Goal: Use online tool/utility

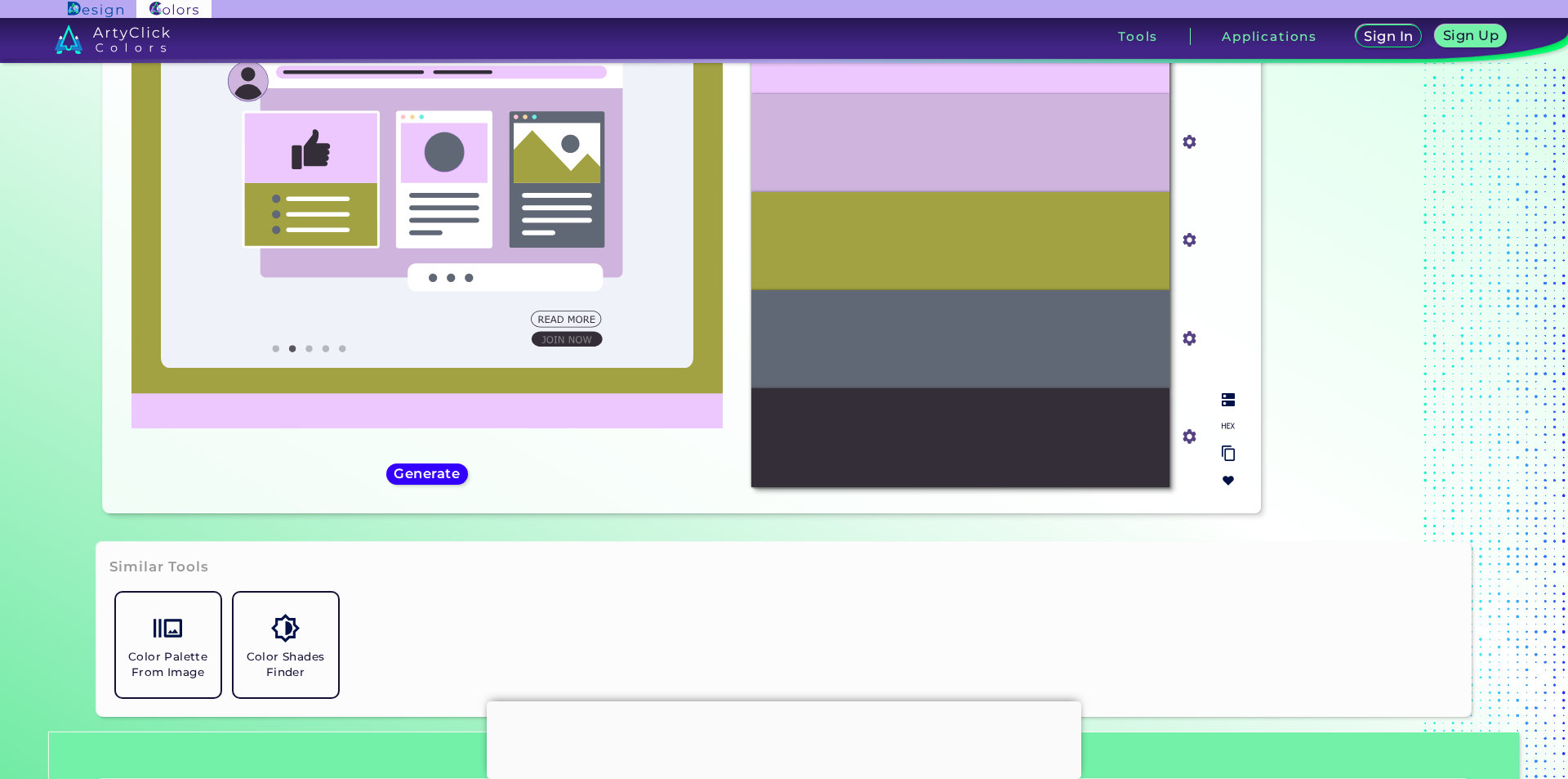
scroll to position [353, 0]
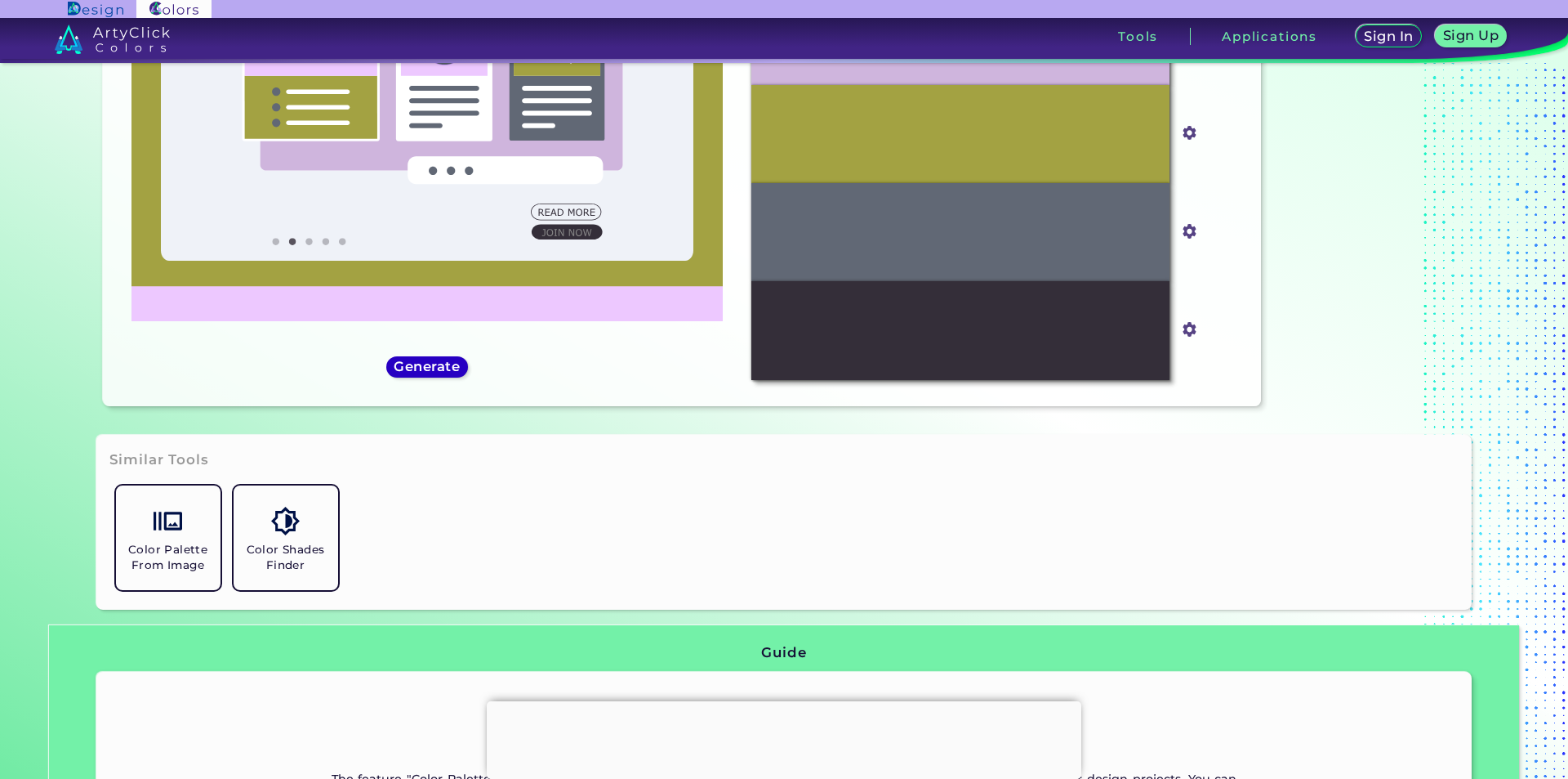
click at [450, 357] on div "Generate" at bounding box center [427, 367] width 74 height 19
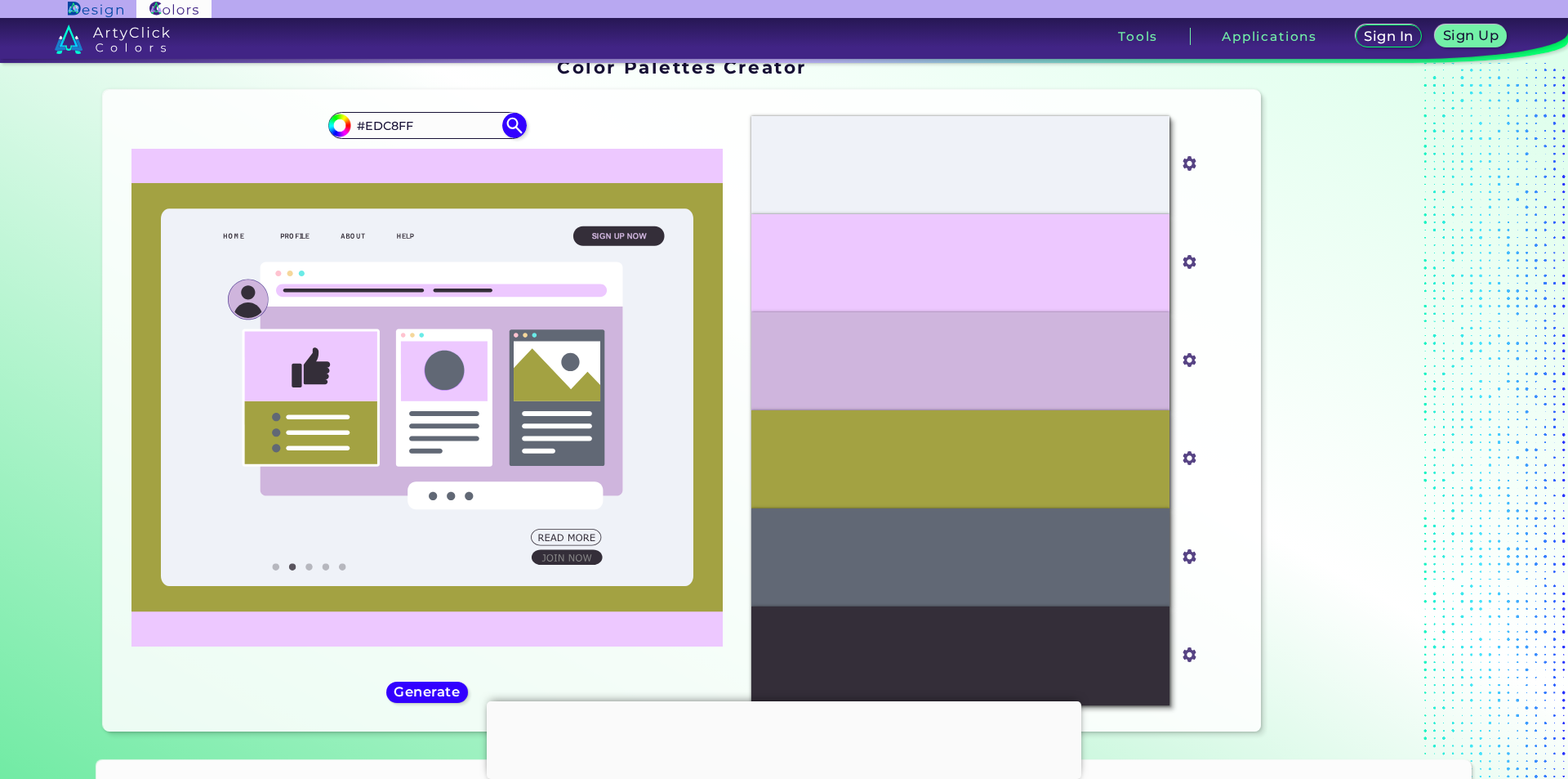
scroll to position [25, 0]
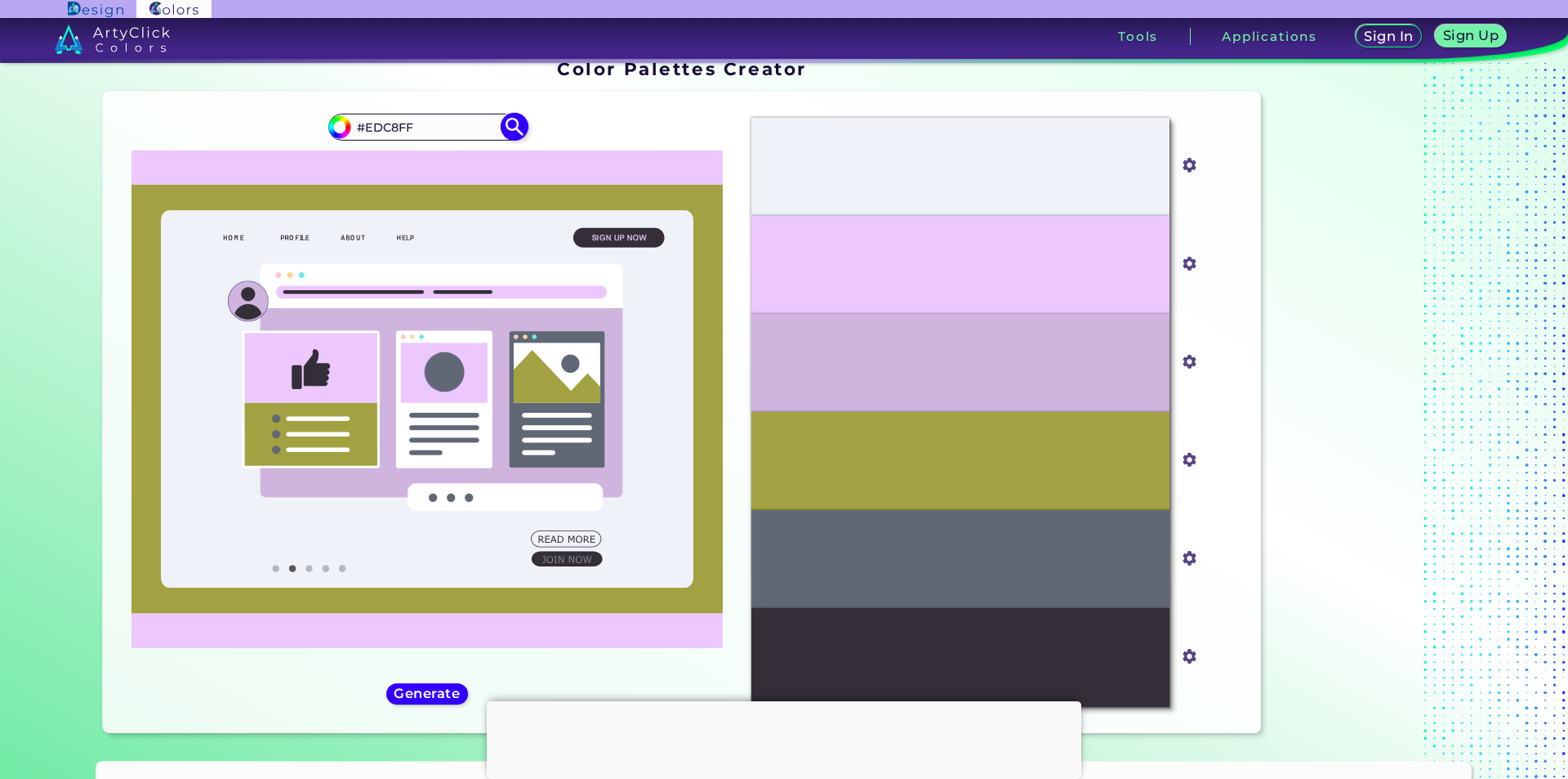
click at [340, 126] on input "#edc8ff" at bounding box center [337, 124] width 20 height 20
type input "#ffc7e8"
type input "#FFC7E8"
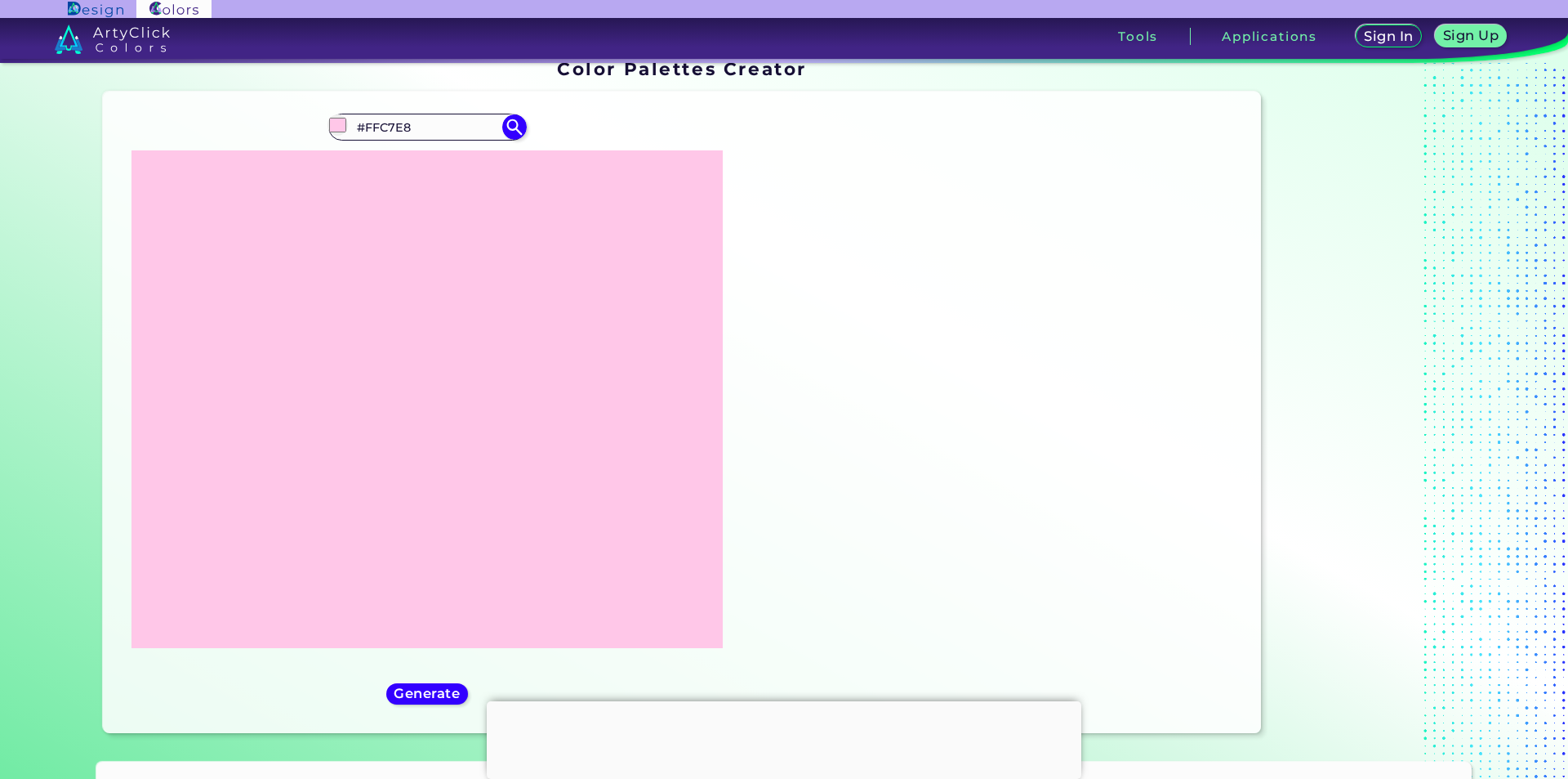
click at [612, 164] on icon at bounding box center [427, 399] width 592 height 497
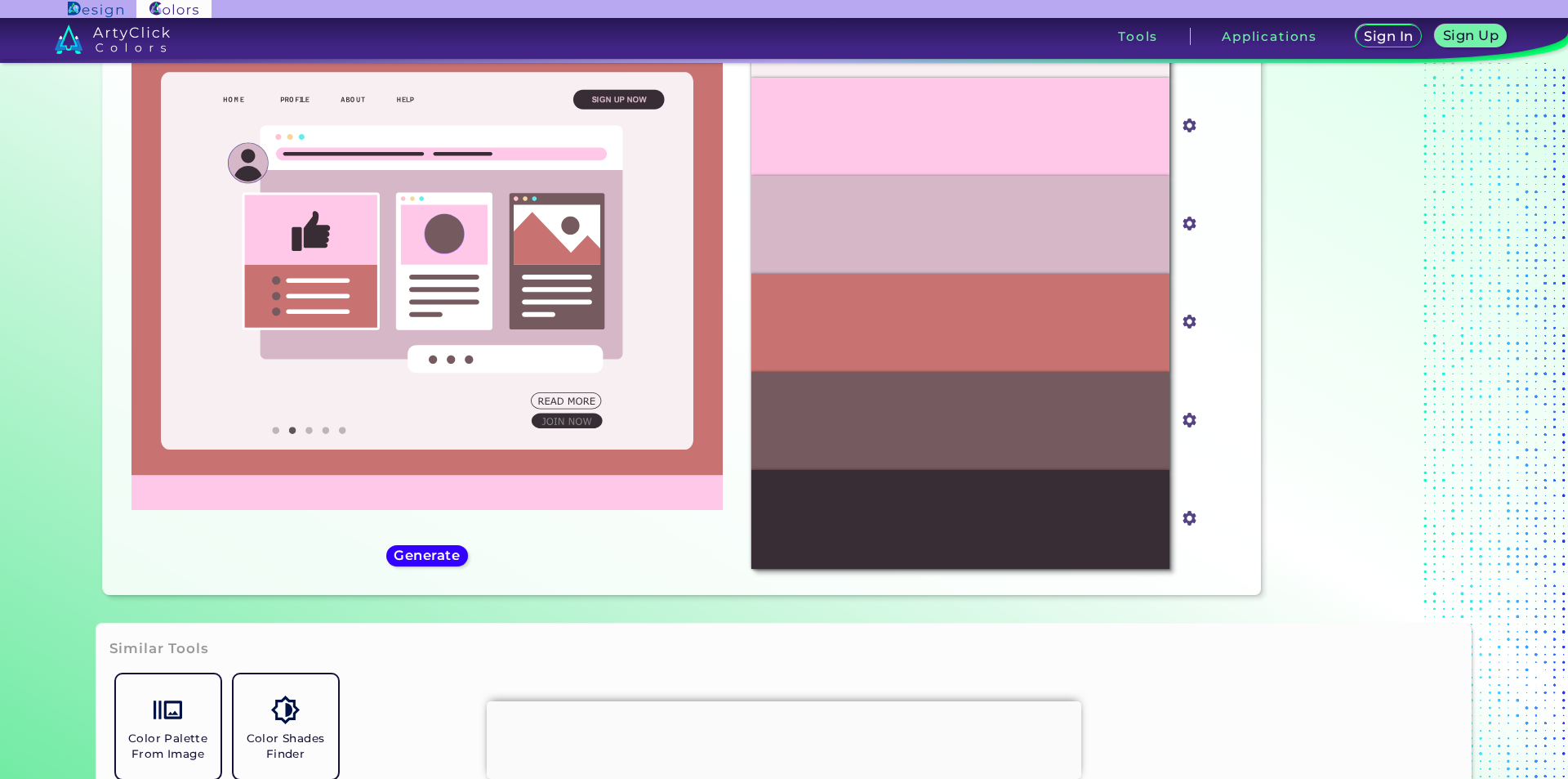
scroll to position [189, 0]
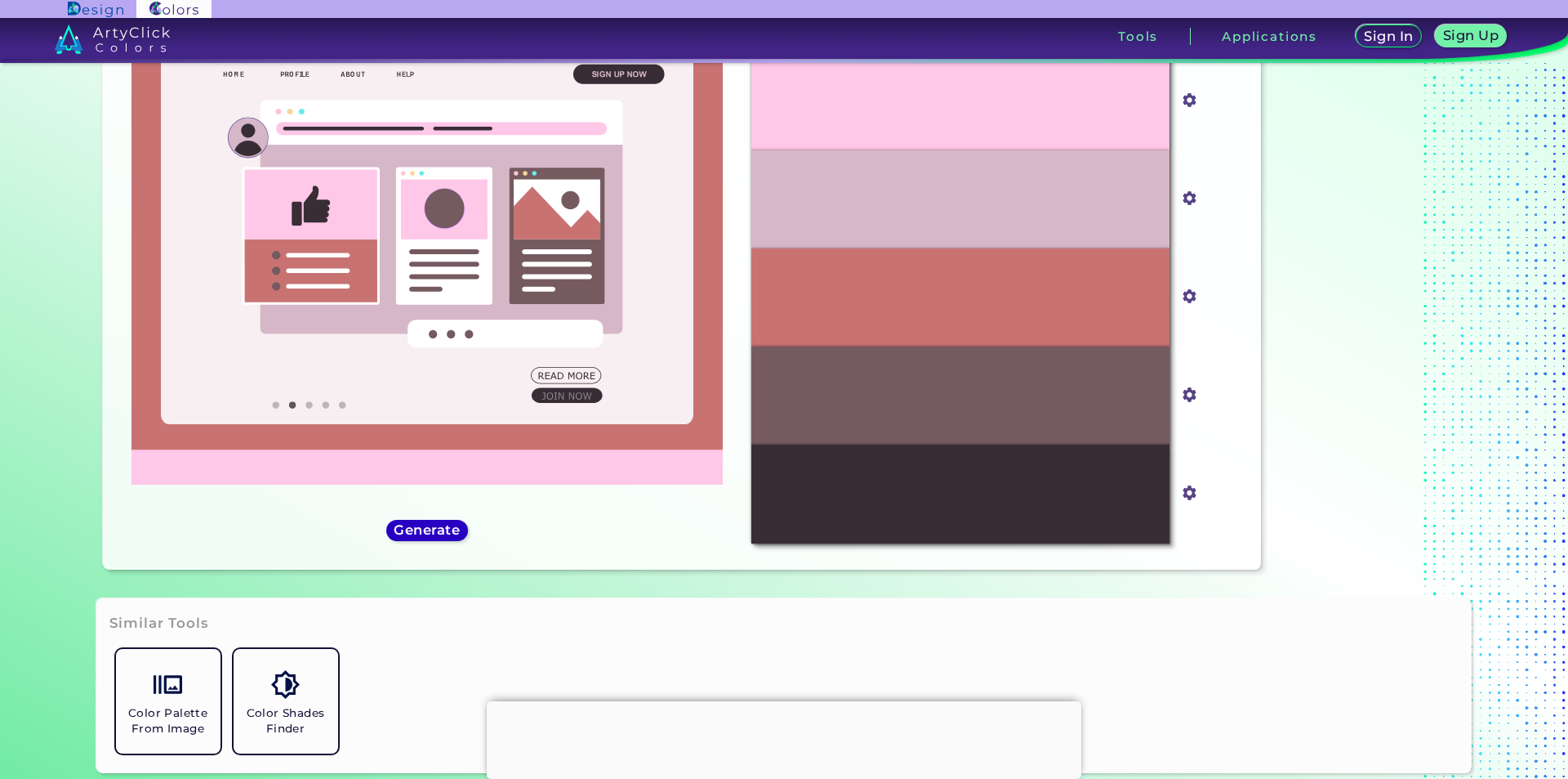
click at [424, 530] on h5 "Generate" at bounding box center [426, 530] width 59 height 12
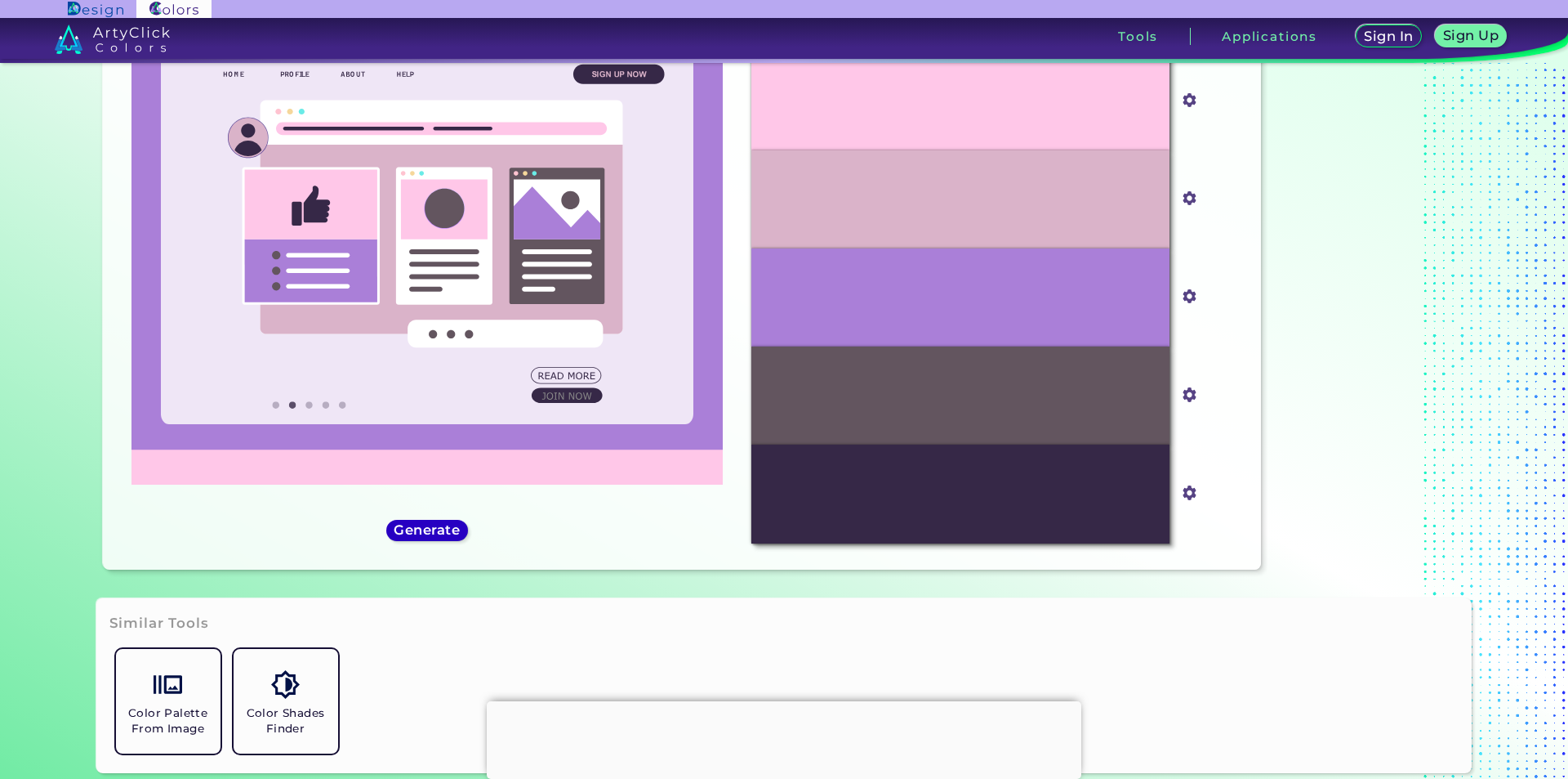
click at [424, 530] on h5 "Generate" at bounding box center [426, 530] width 59 height 12
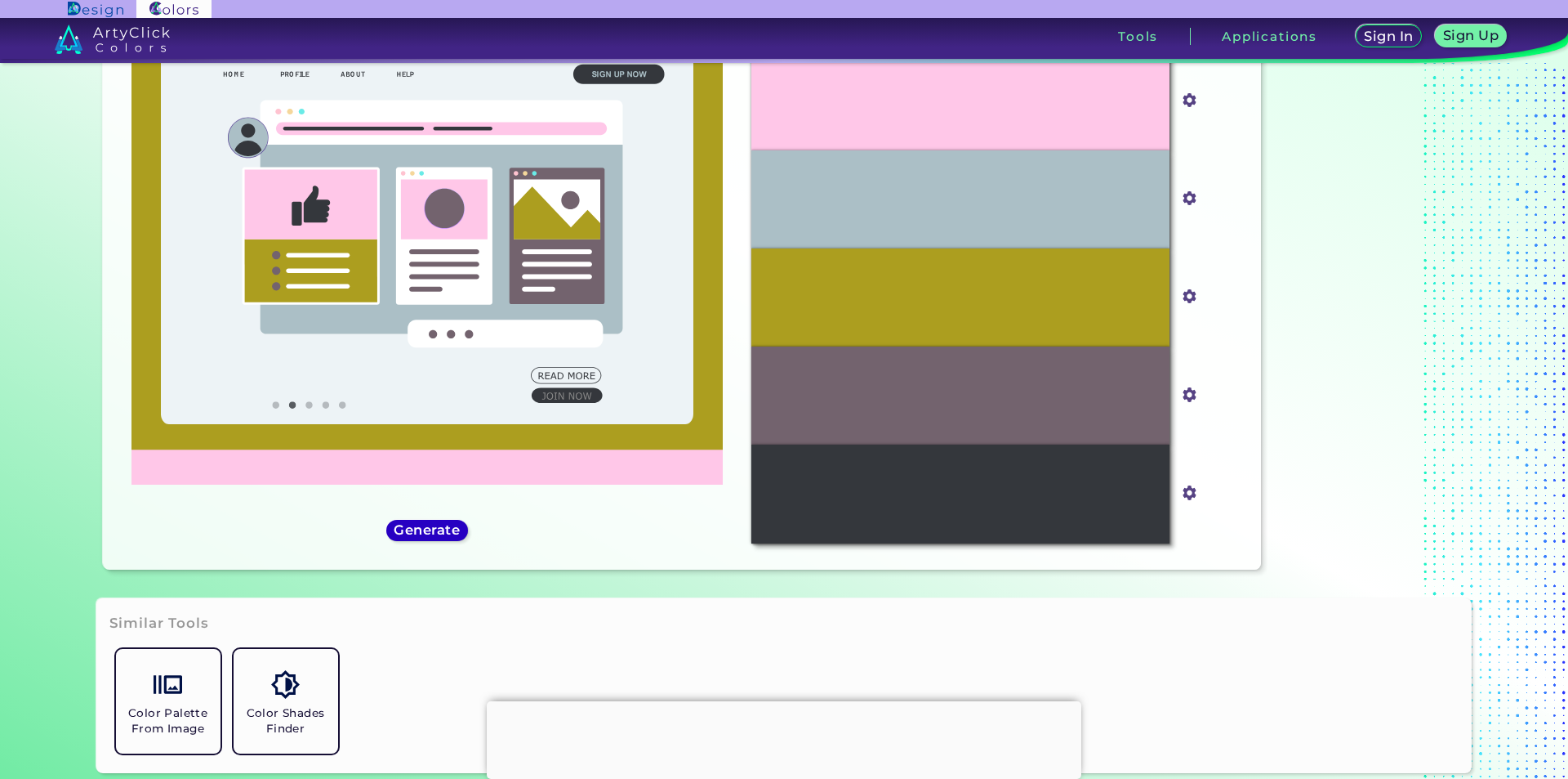
click at [424, 530] on h5 "Generate" at bounding box center [427, 531] width 62 height 13
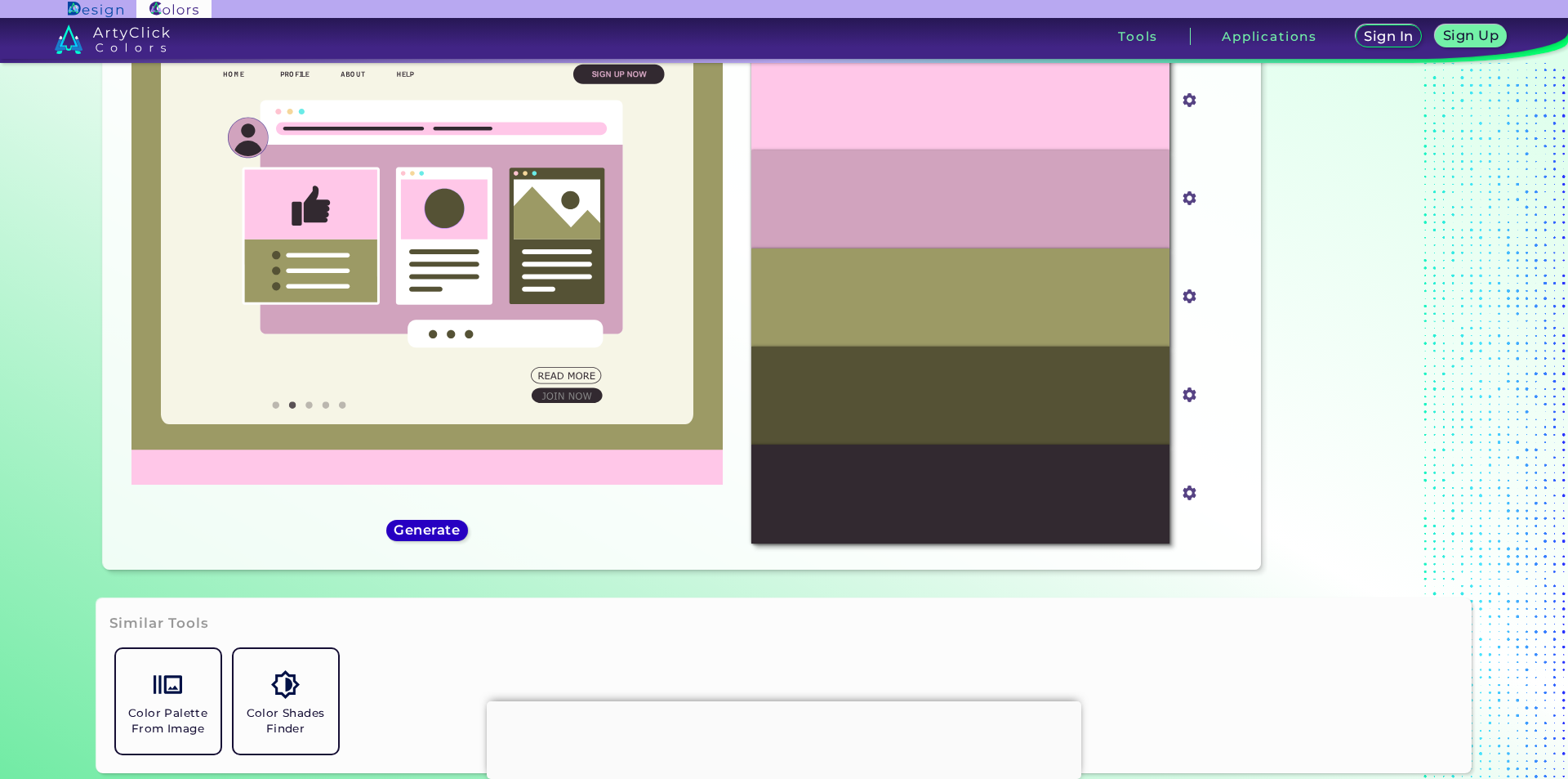
click at [455, 529] on div "Generate" at bounding box center [427, 530] width 75 height 19
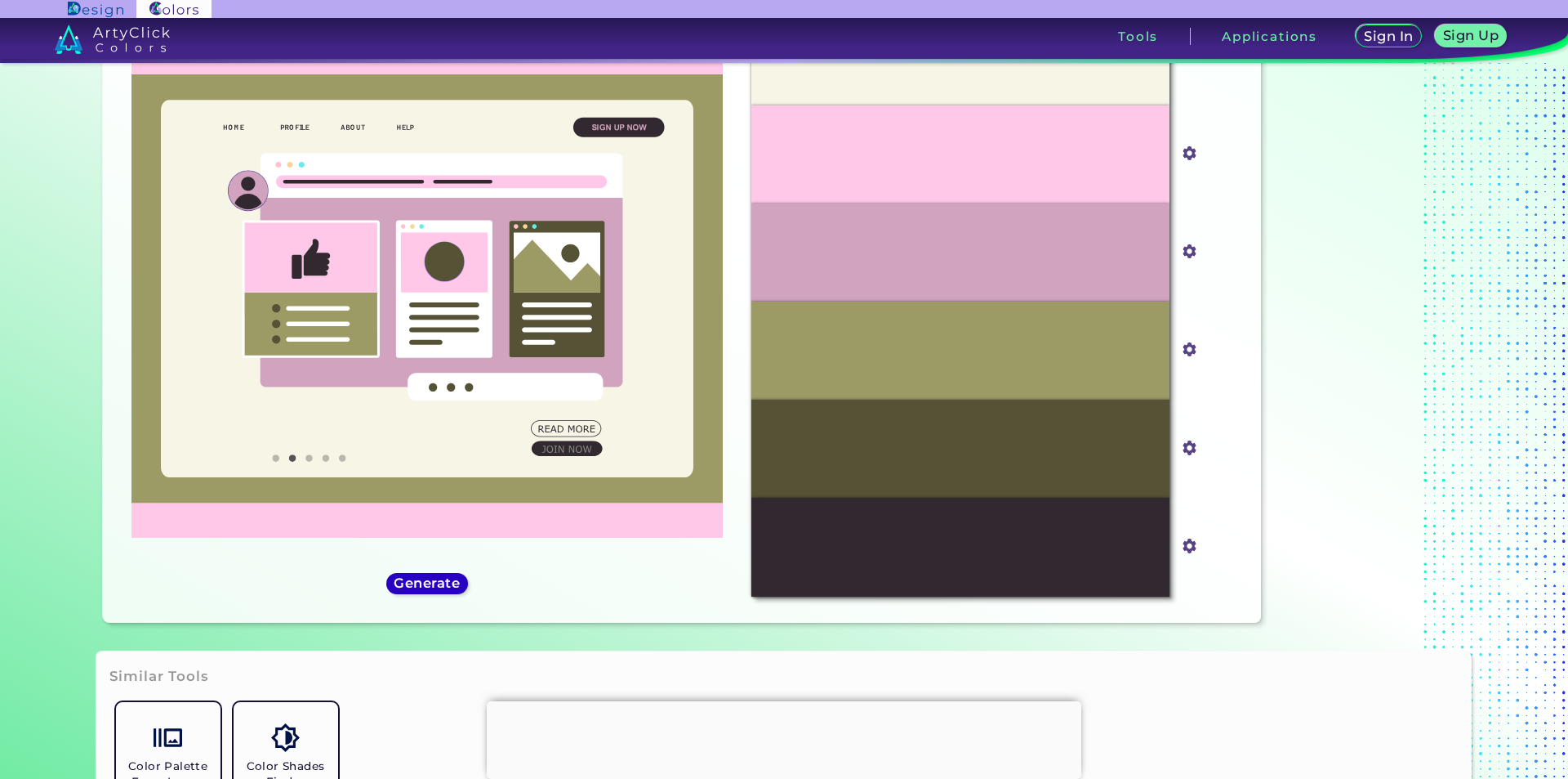
scroll to position [107, 0]
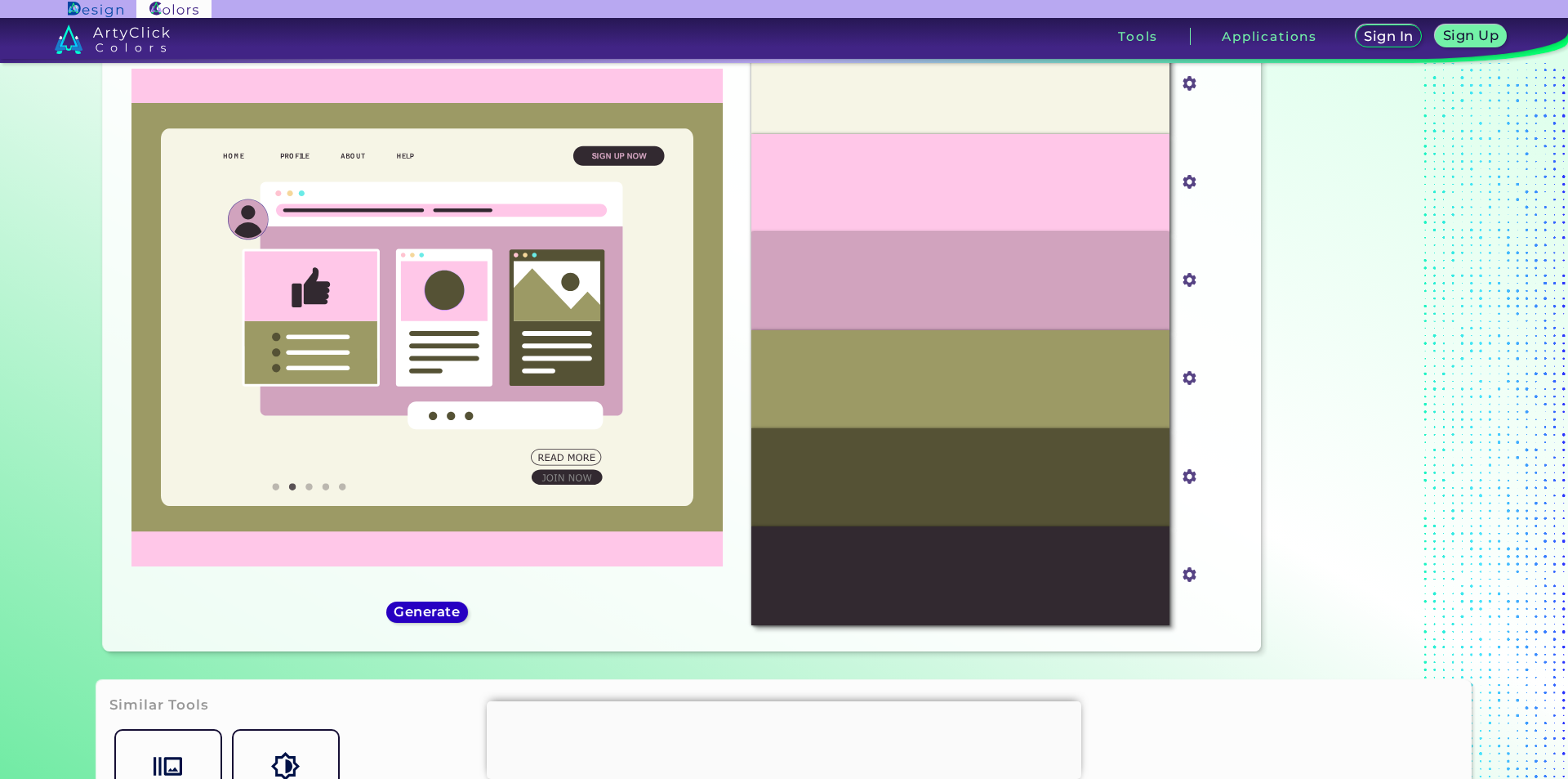
click at [406, 622] on div "Generate" at bounding box center [428, 611] width 75 height 19
click at [428, 613] on h5 "Generate" at bounding box center [426, 611] width 59 height 12
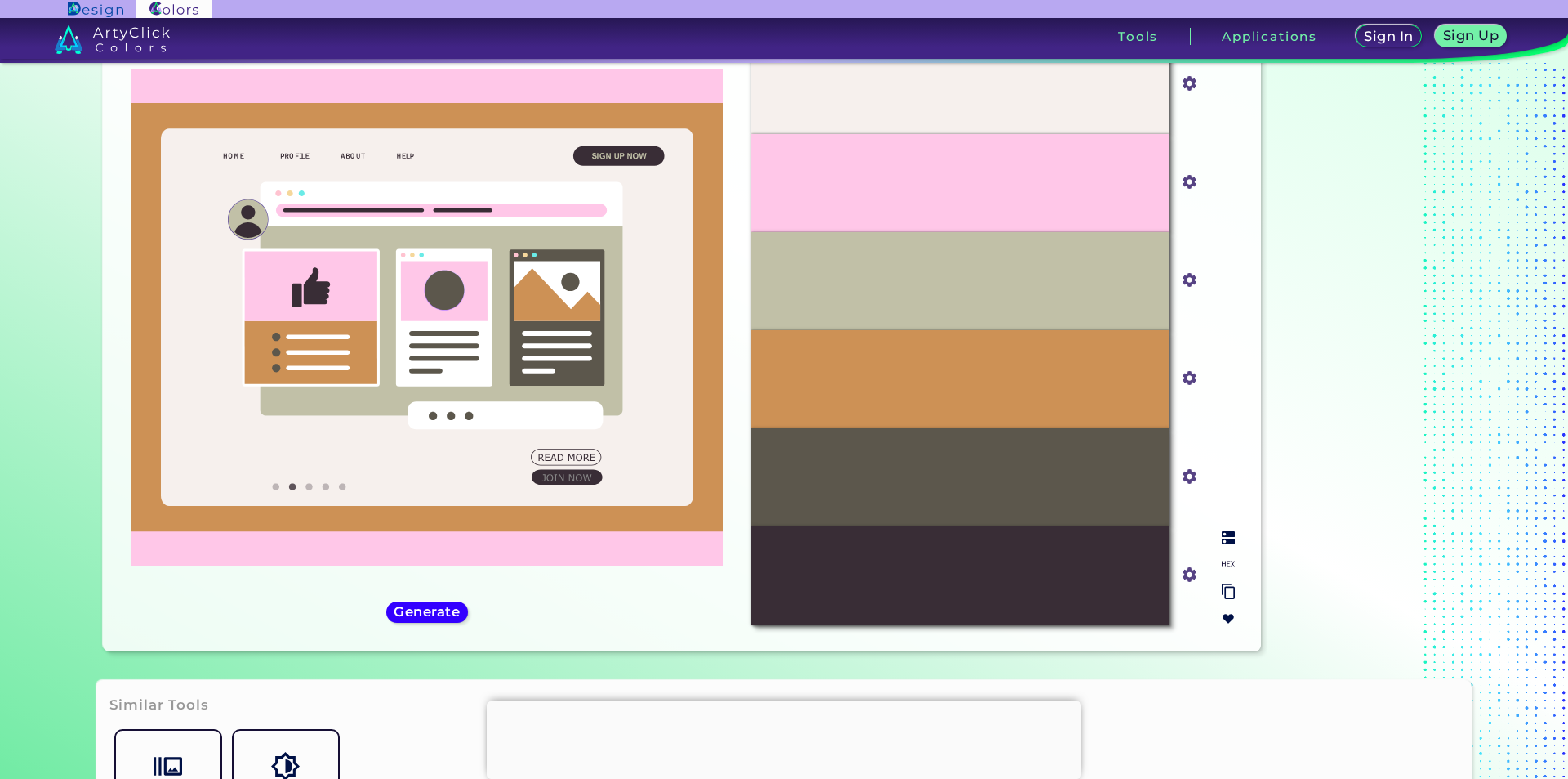
click at [1065, 378] on div "#CD9155" at bounding box center [960, 378] width 419 height 98
click at [1222, 536] on img at bounding box center [1229, 538] width 13 height 13
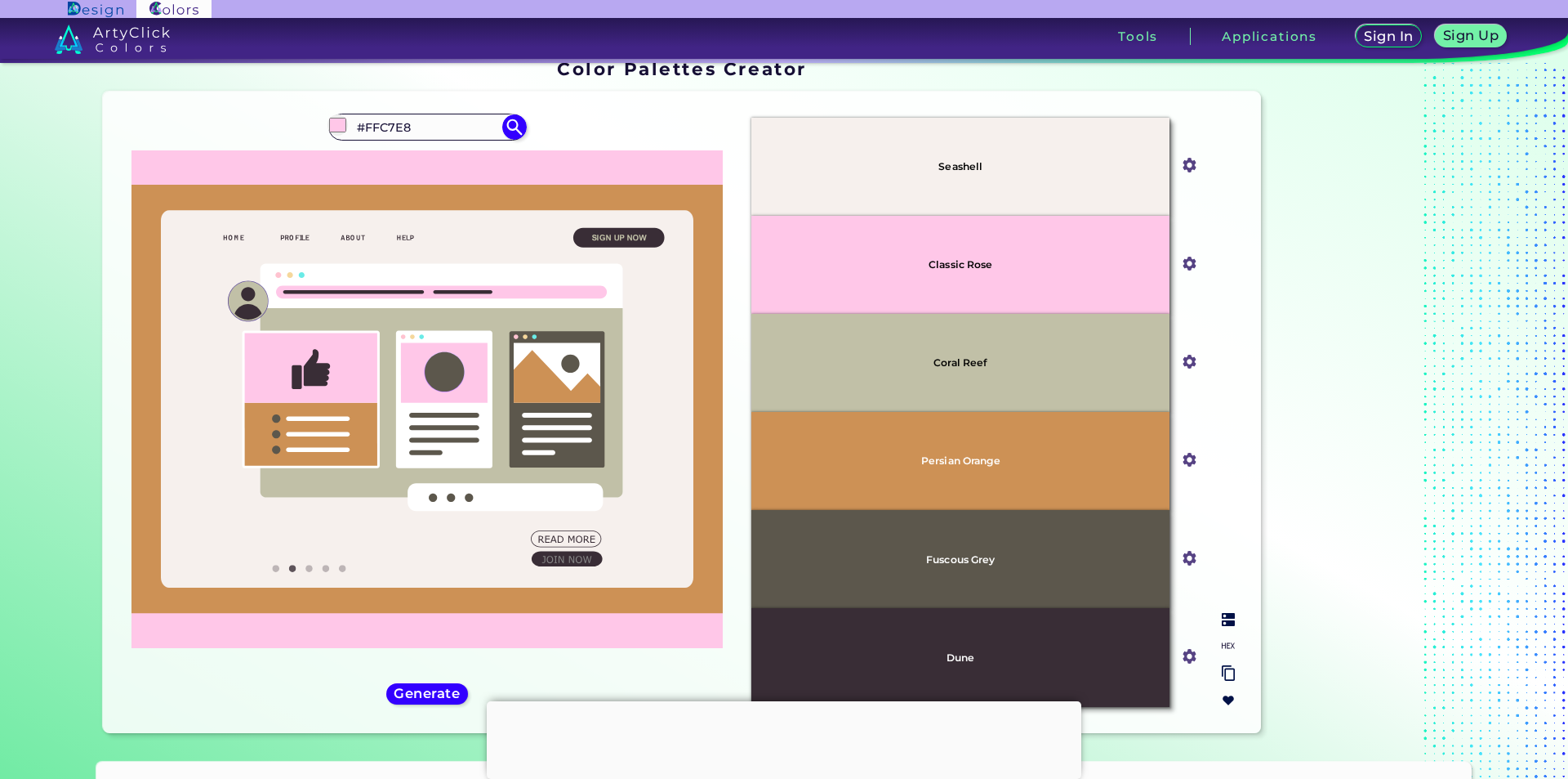
click at [1021, 437] on div "Persian Orange" at bounding box center [960, 461] width 419 height 98
click at [968, 459] on p "Persian Orange" at bounding box center [961, 460] width 80 height 11
click at [1224, 616] on img at bounding box center [1229, 620] width 13 height 13
click at [1223, 642] on img at bounding box center [1229, 646] width 13 height 13
drag, startPoint x: 935, startPoint y: 462, endPoint x: 993, endPoint y: 463, distance: 58.0
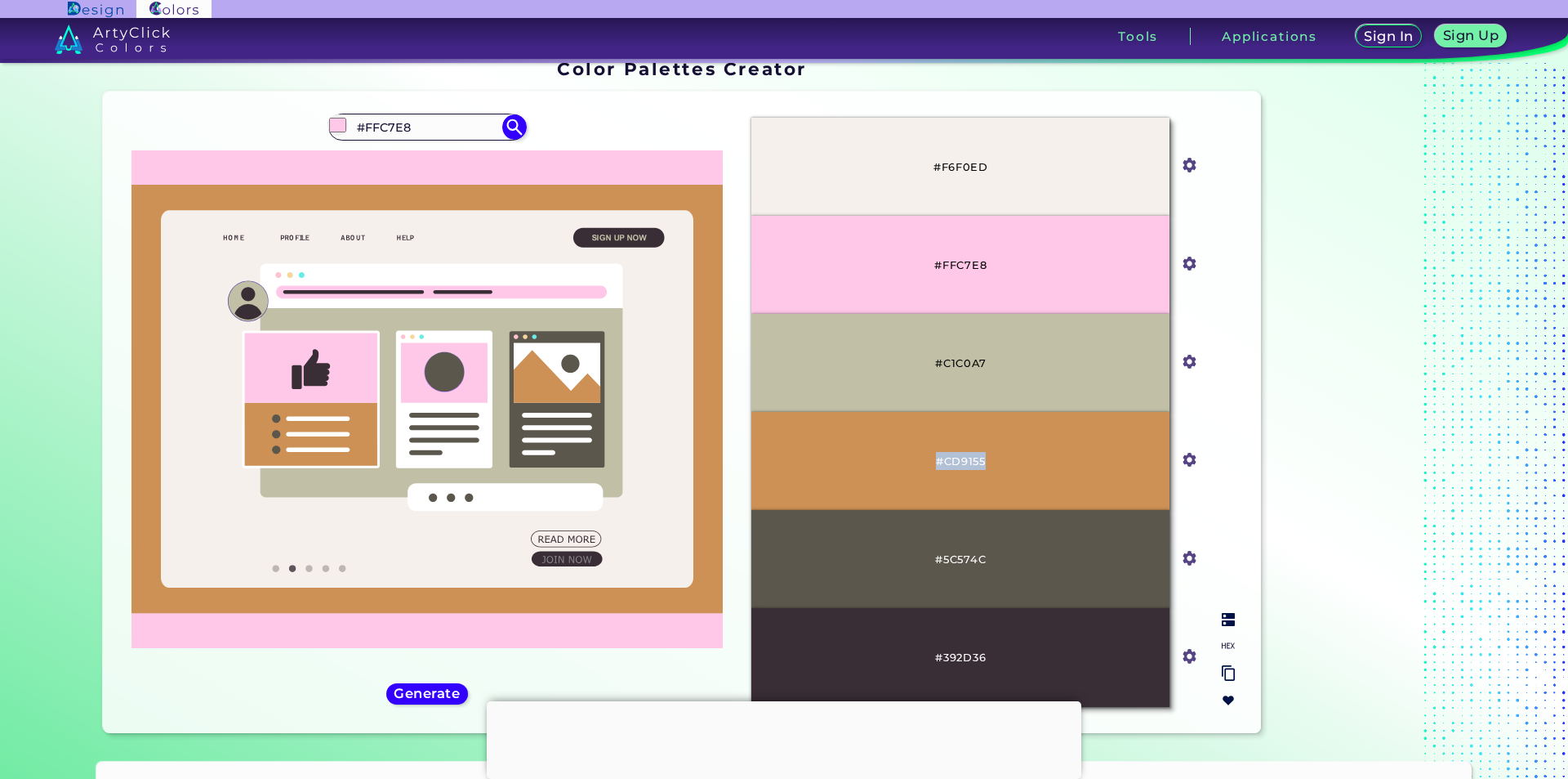
click at [993, 463] on div "#CD9155" at bounding box center [960, 461] width 419 height 98
copy p "#CD9155"
